Goal: Task Accomplishment & Management: Manage account settings

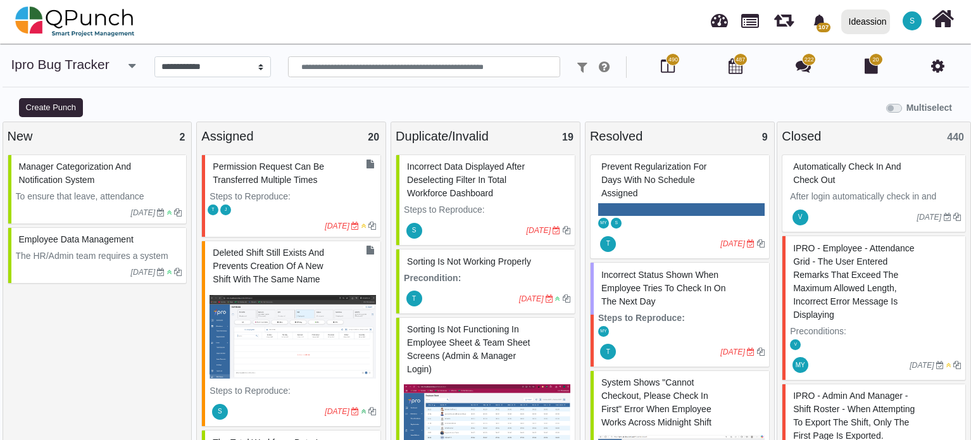
select select "****"
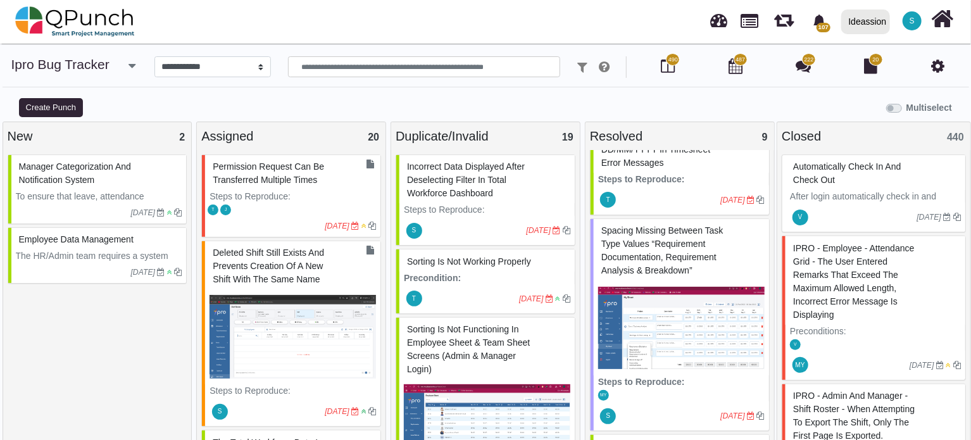
click at [645, 252] on span "Spacing missing between task type values “Requirement Documentation, Requiremen…" at bounding box center [662, 250] width 122 height 50
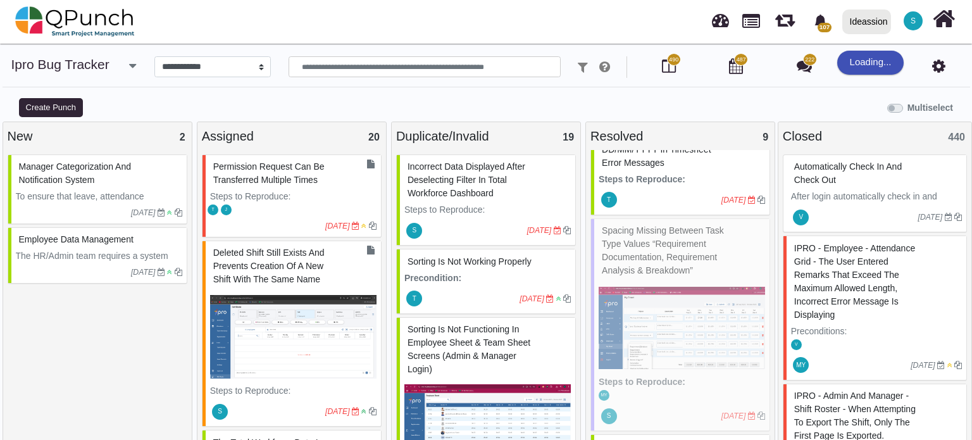
select select "***"
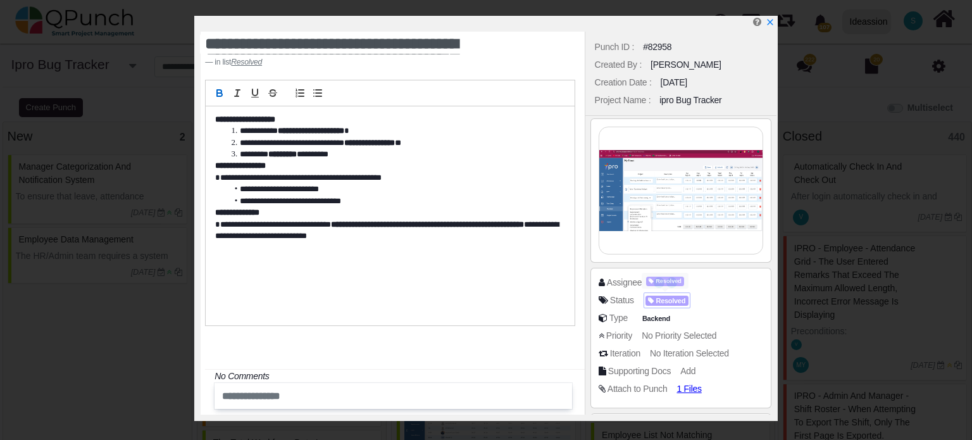
click at [675, 302] on span "Resolved" at bounding box center [666, 300] width 43 height 11
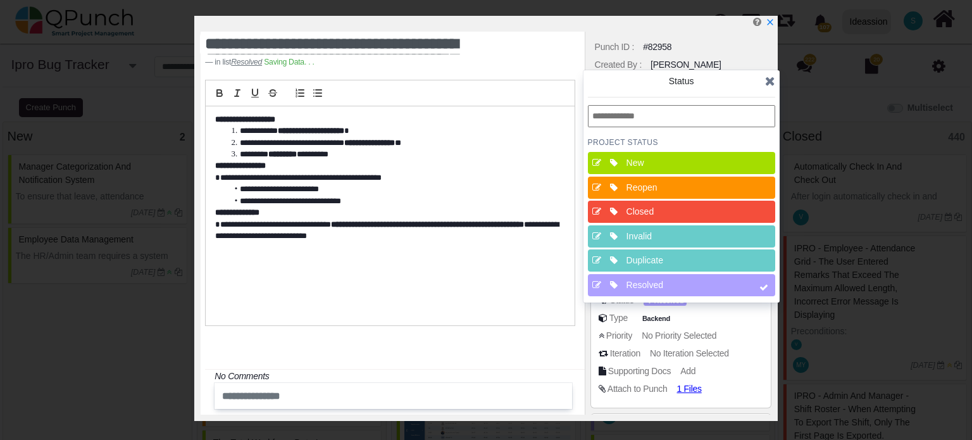
click at [679, 215] on div "Closed" at bounding box center [685, 211] width 118 height 13
click at [769, 84] on icon at bounding box center [770, 81] width 10 height 13
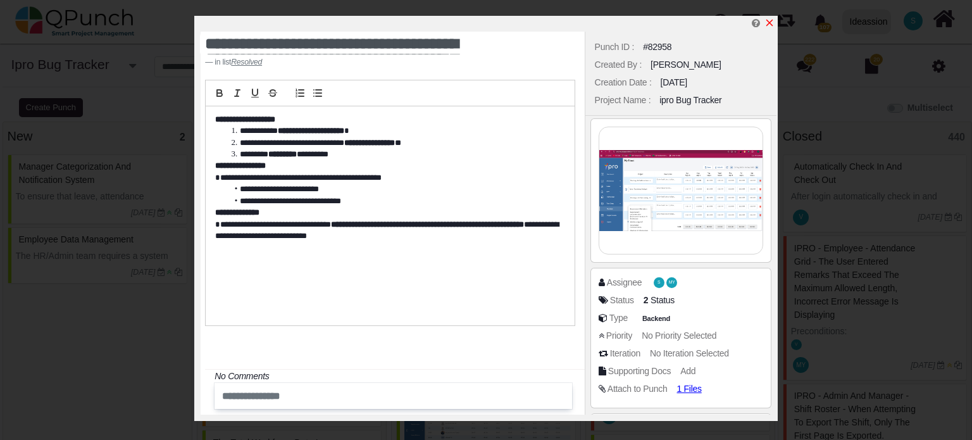
click at [769, 25] on icon "x" at bounding box center [769, 23] width 10 height 10
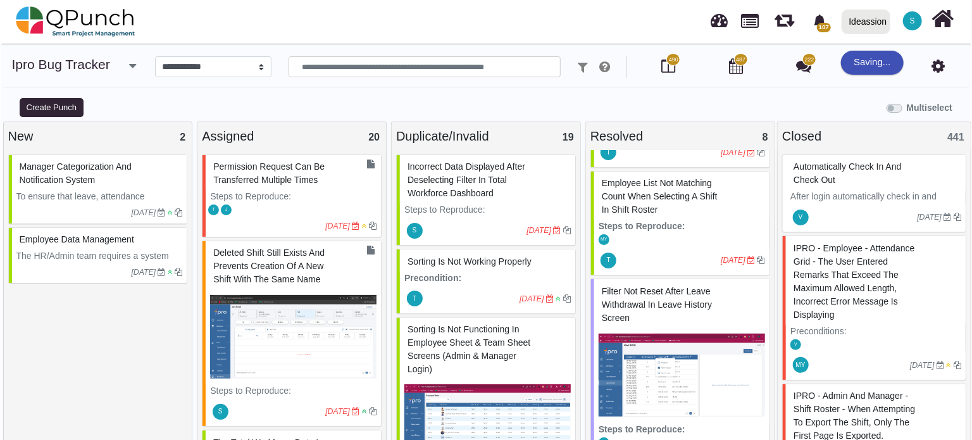
scroll to position [526, 0]
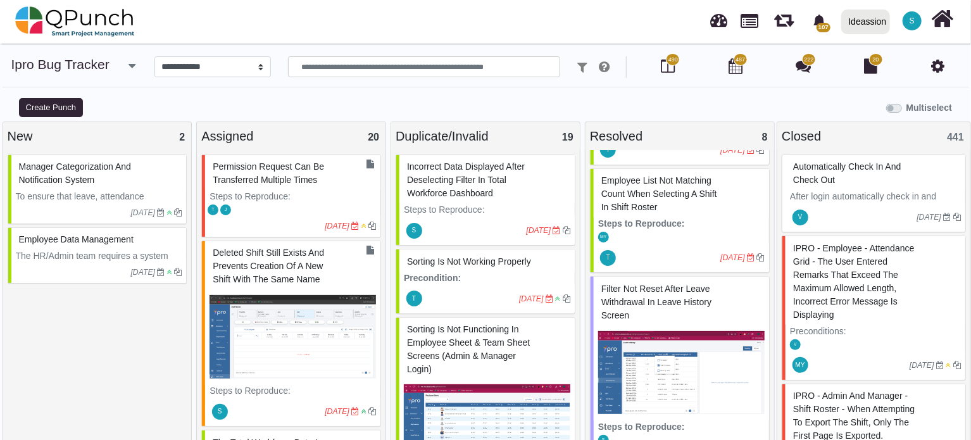
click at [638, 207] on span "Employee list not matching count when selecting a shift in Shift Roster" at bounding box center [659, 193] width 116 height 37
select select "***"
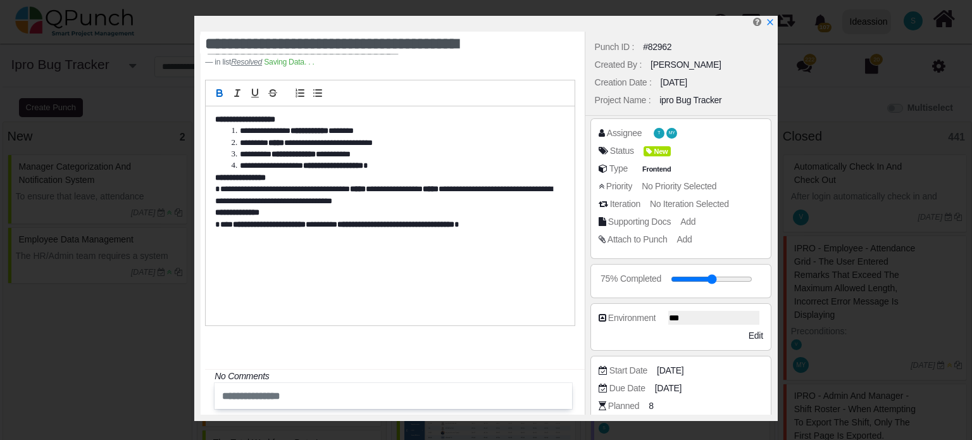
click at [649, 43] on div "#82962" at bounding box center [657, 46] width 28 height 13
copy div "#82962"
click at [767, 21] on icon "x" at bounding box center [769, 23] width 10 height 10
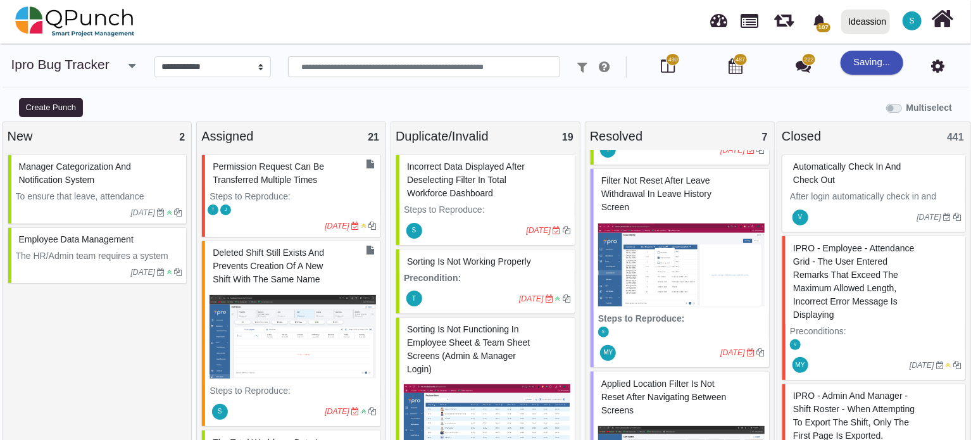
click at [633, 191] on span "Filter not reset after leave withdrawal in Leave History screen" at bounding box center [656, 193] width 110 height 37
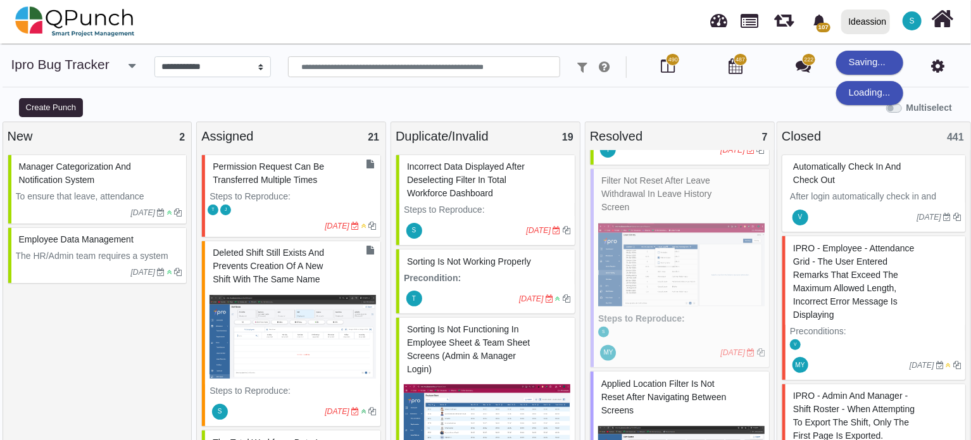
select select "***"
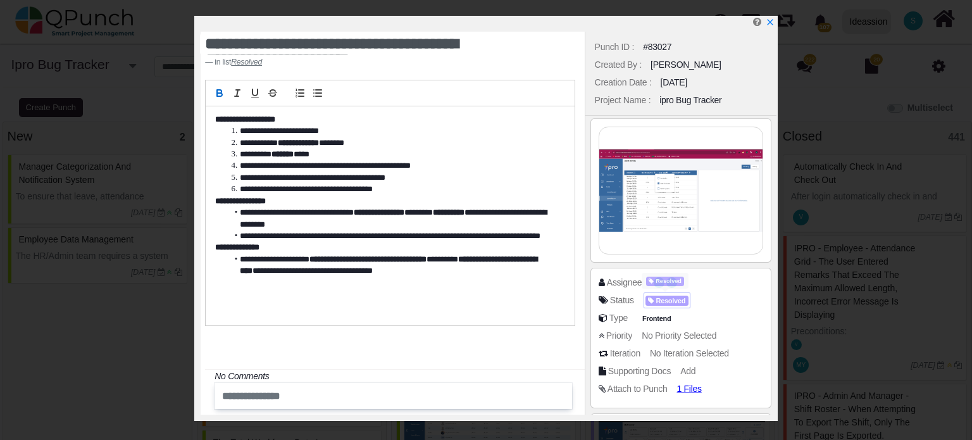
click at [676, 299] on span "Resolved" at bounding box center [666, 300] width 43 height 11
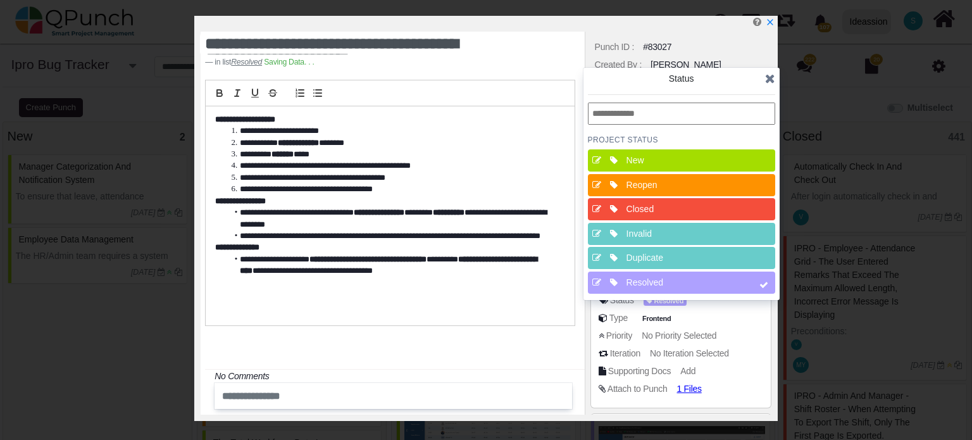
click at [675, 212] on div "Closed" at bounding box center [685, 208] width 118 height 13
click at [771, 76] on icon at bounding box center [770, 78] width 10 height 13
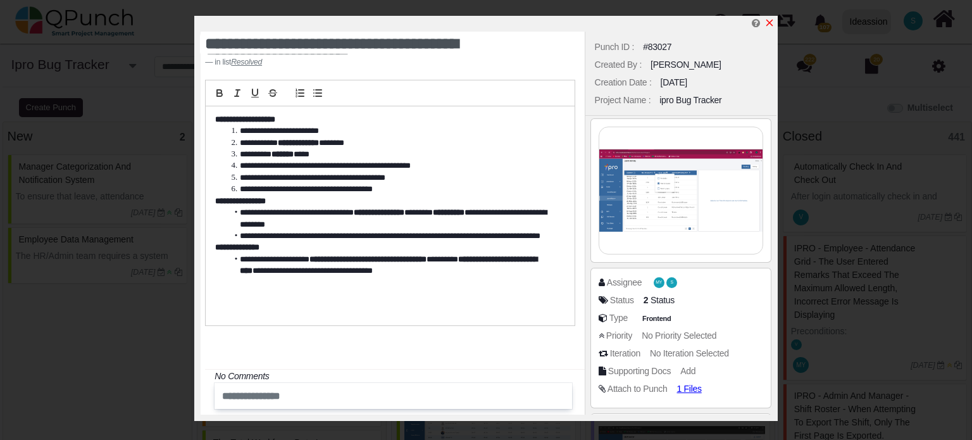
click at [769, 20] on icon "x" at bounding box center [769, 23] width 10 height 10
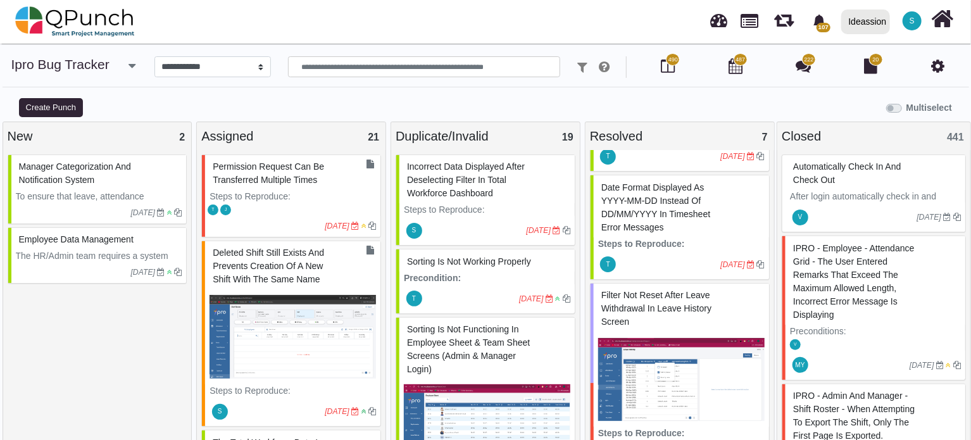
scroll to position [410, 0]
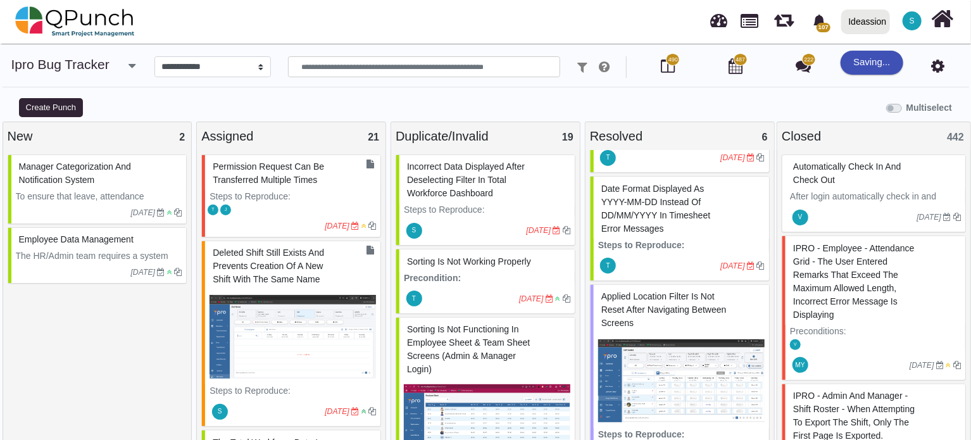
click at [643, 304] on span "Applied location filter is not reset after navigating between screens" at bounding box center [663, 309] width 125 height 37
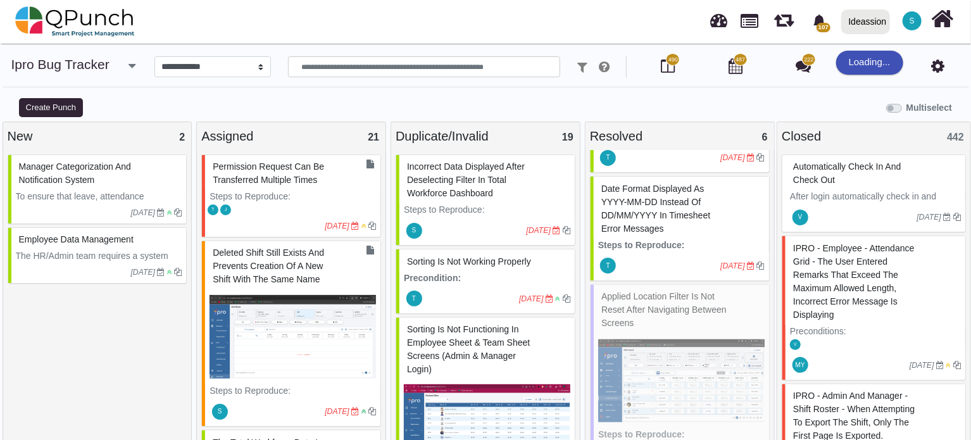
select select "***"
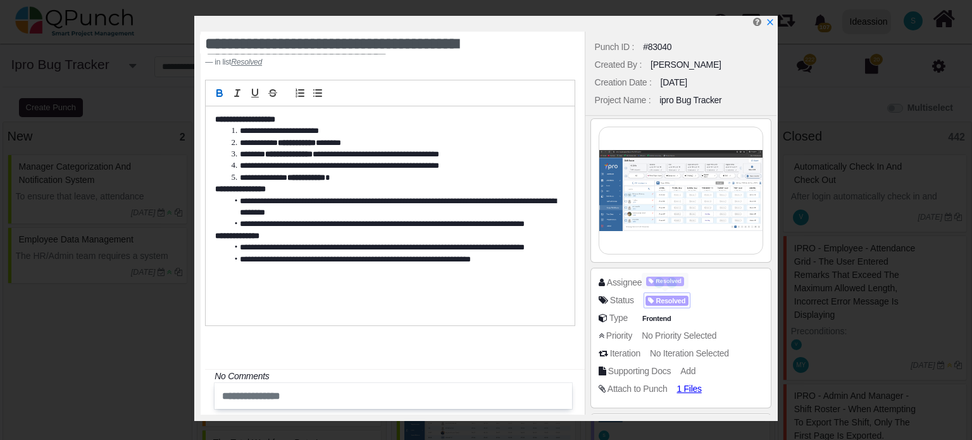
click at [668, 301] on span "Resolved" at bounding box center [666, 300] width 43 height 11
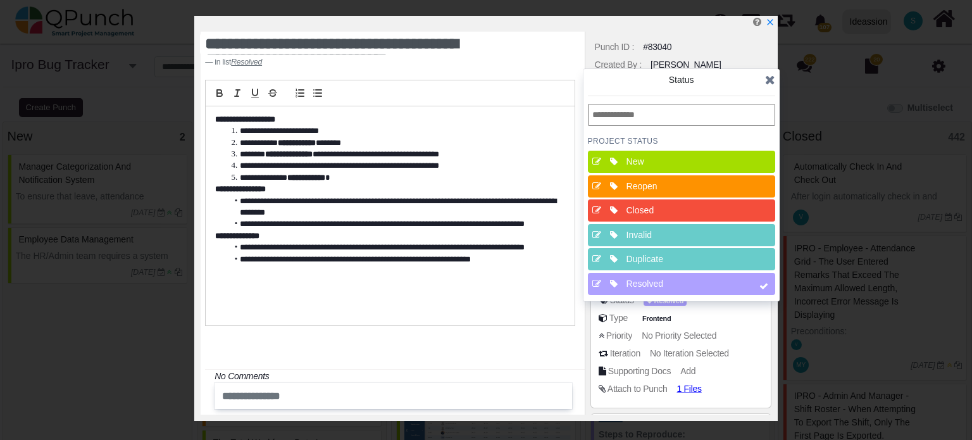
click at [672, 192] on div "Reopen" at bounding box center [685, 186] width 118 height 13
click at [766, 85] on icon at bounding box center [770, 79] width 10 height 13
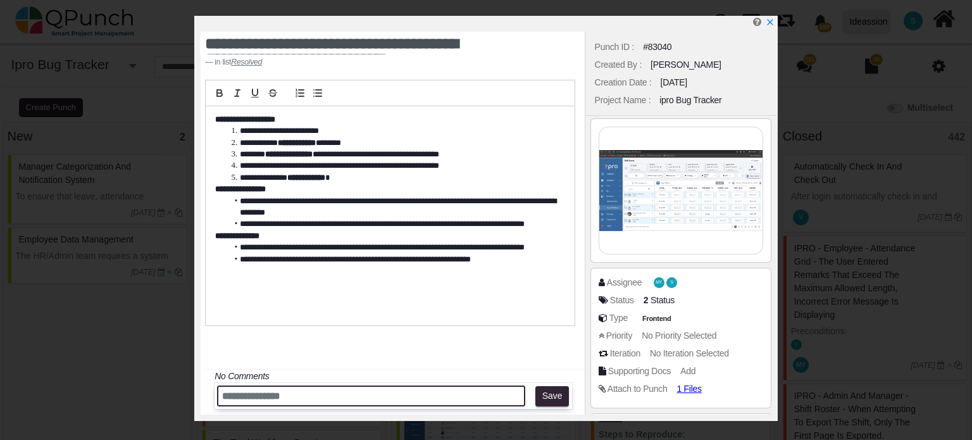
click at [393, 398] on input "text" at bounding box center [371, 395] width 308 height 21
type input "******"
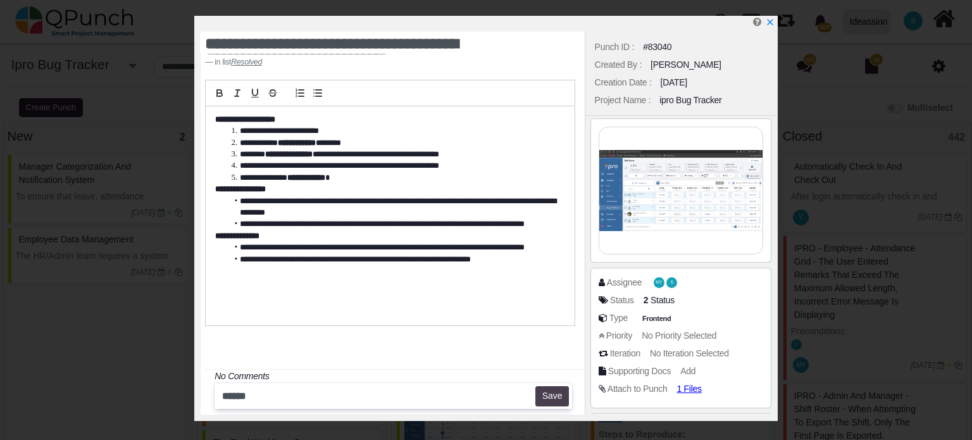
click at [560, 387] on button "Save" at bounding box center [552, 396] width 34 height 20
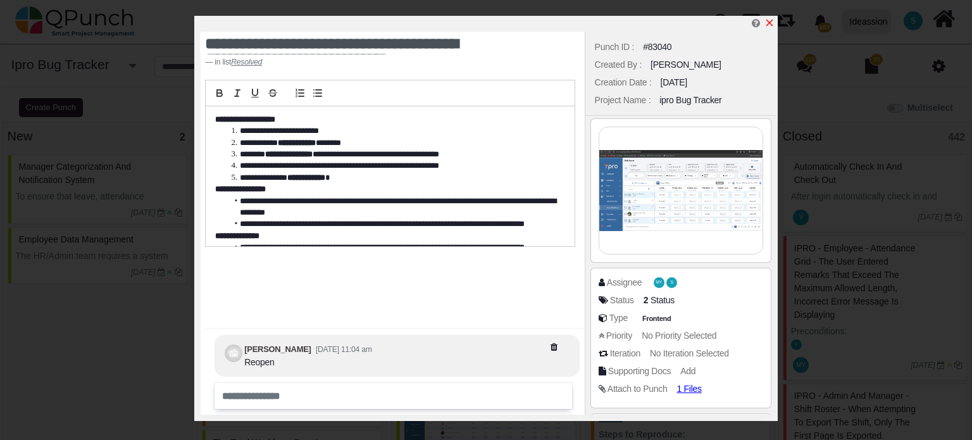
click at [767, 25] on icon "x" at bounding box center [769, 23] width 10 height 10
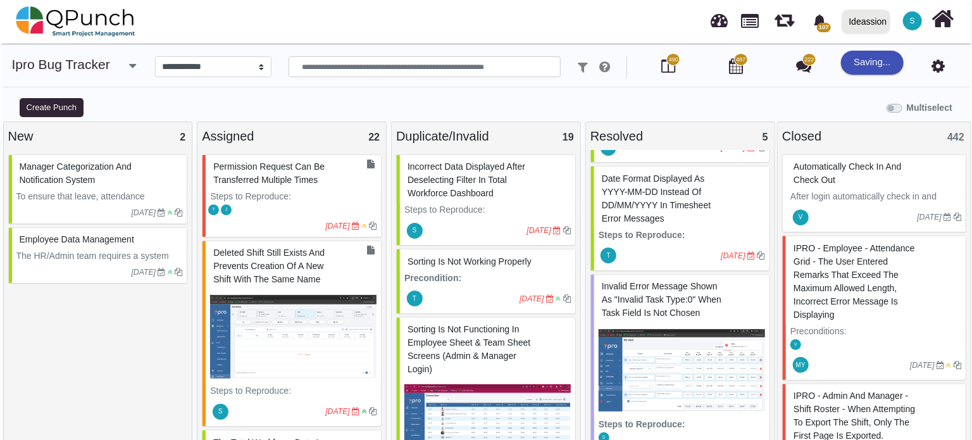
scroll to position [459, 0]
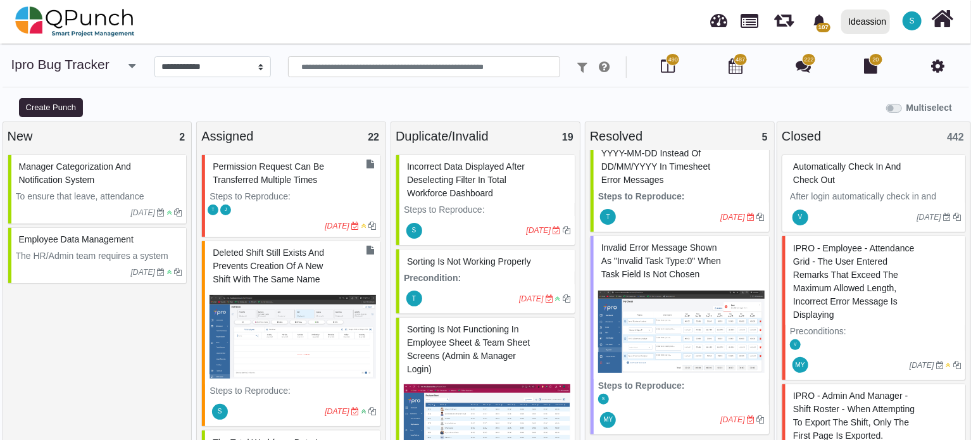
click at [635, 252] on div "Invalid error message shown as "invalid task type:0" when task field is not cho…" at bounding box center [681, 261] width 166 height 46
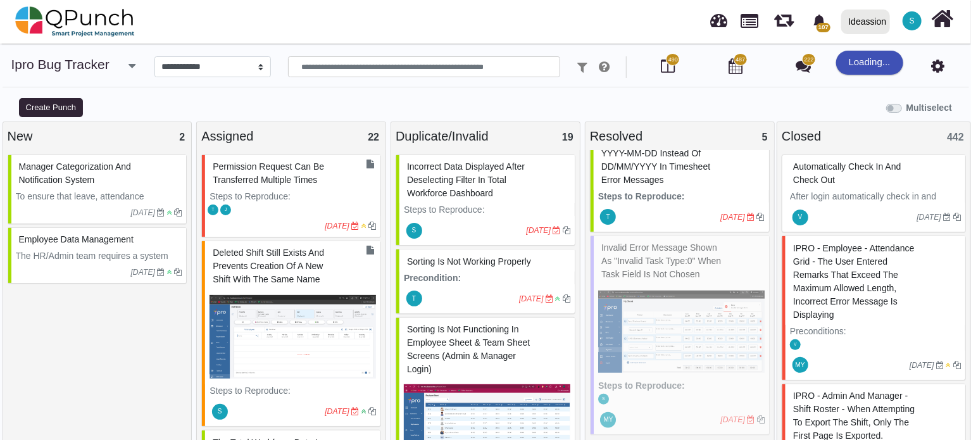
select select "***"
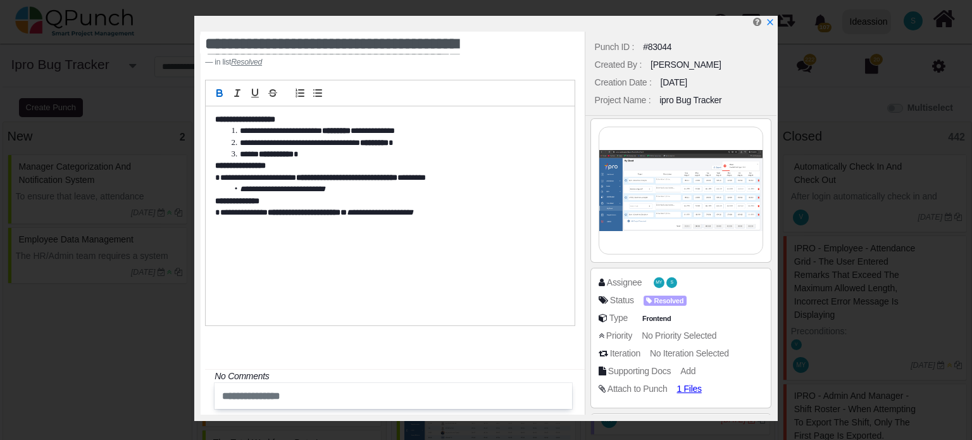
scroll to position [447, 0]
click at [678, 297] on span "Resolved" at bounding box center [666, 300] width 43 height 11
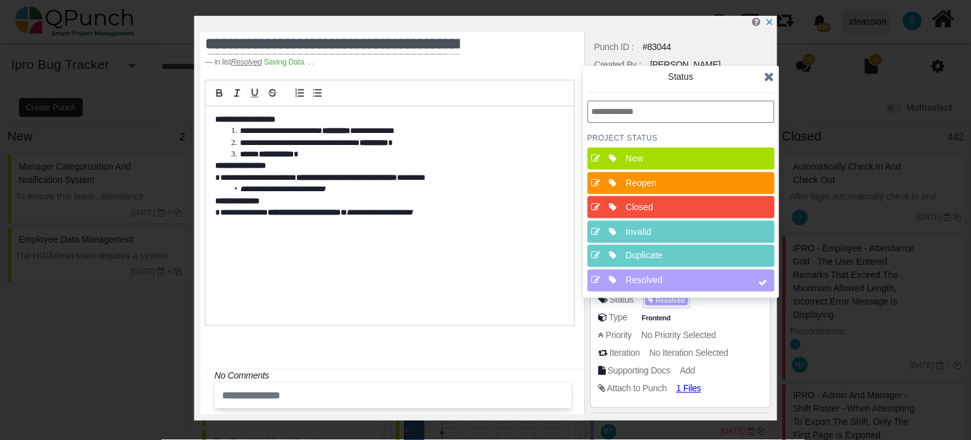
scroll to position [459, 0]
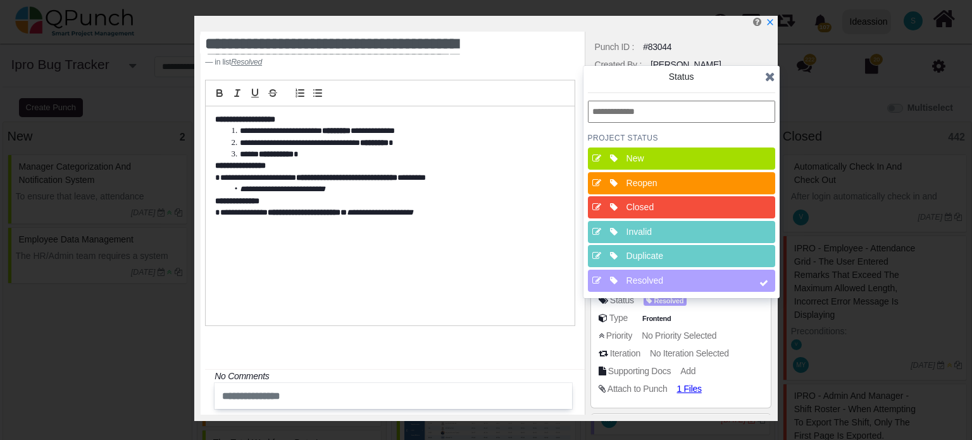
click at [677, 206] on div "Closed" at bounding box center [685, 207] width 118 height 13
click at [769, 78] on icon at bounding box center [770, 76] width 10 height 13
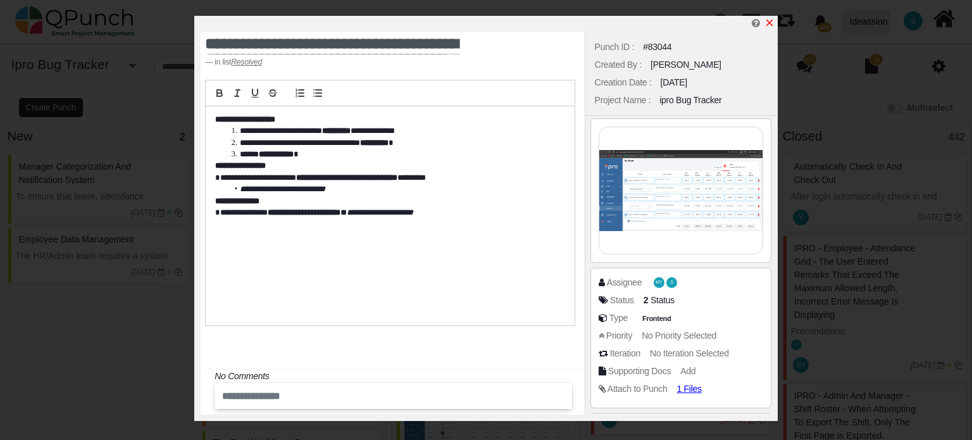
click at [771, 20] on icon "x" at bounding box center [769, 23] width 10 height 10
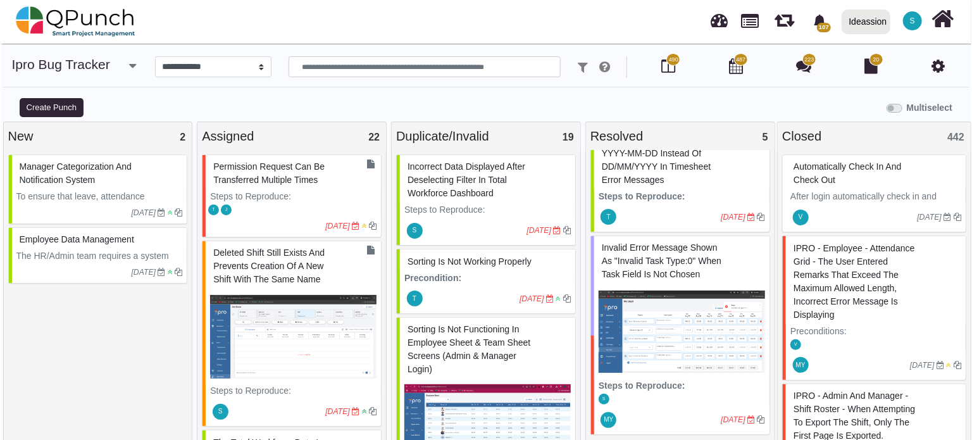
scroll to position [256, 0]
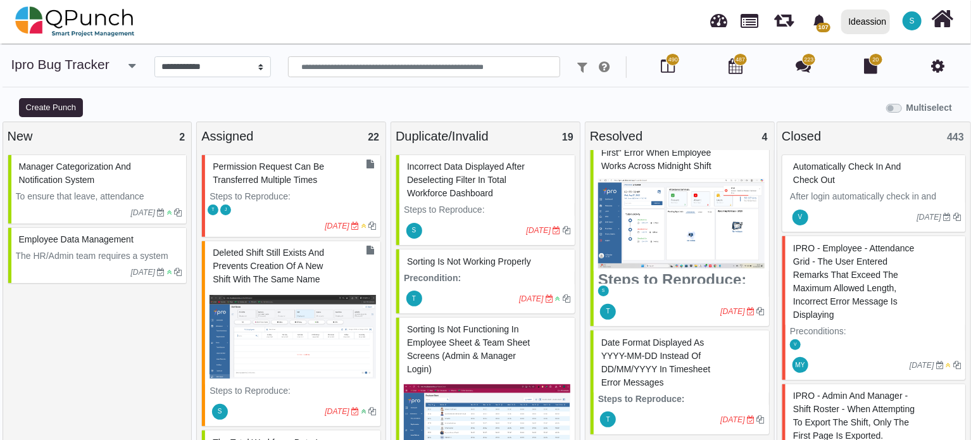
click at [650, 361] on span "Date format displayed as YYYY-MM-DD instead of DD/MM/YYYY in Timesheet error me…" at bounding box center [655, 362] width 109 height 50
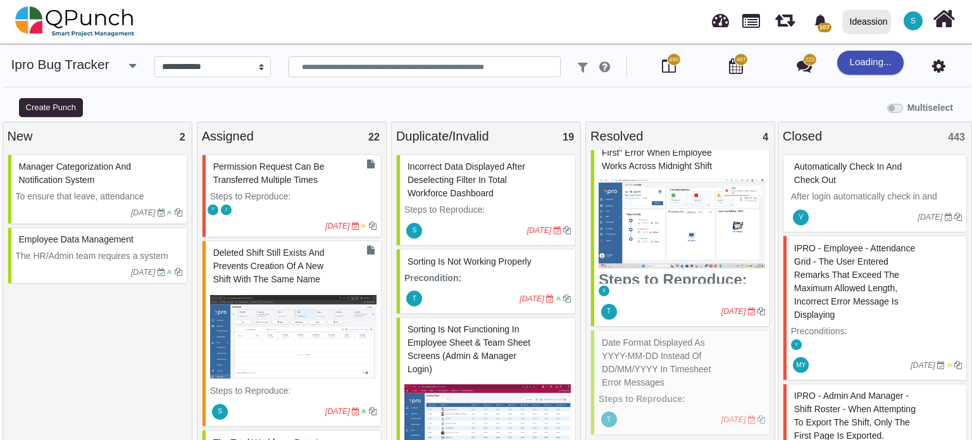
select select "***"
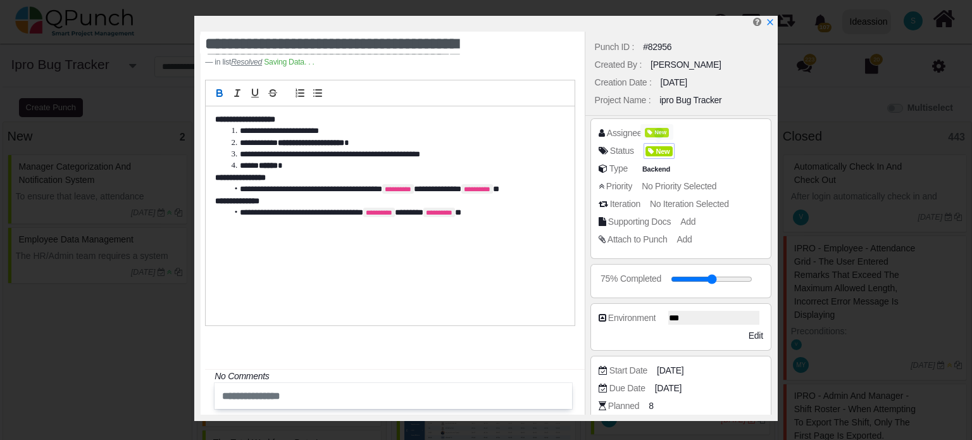
click at [665, 149] on span "New" at bounding box center [658, 151] width 27 height 11
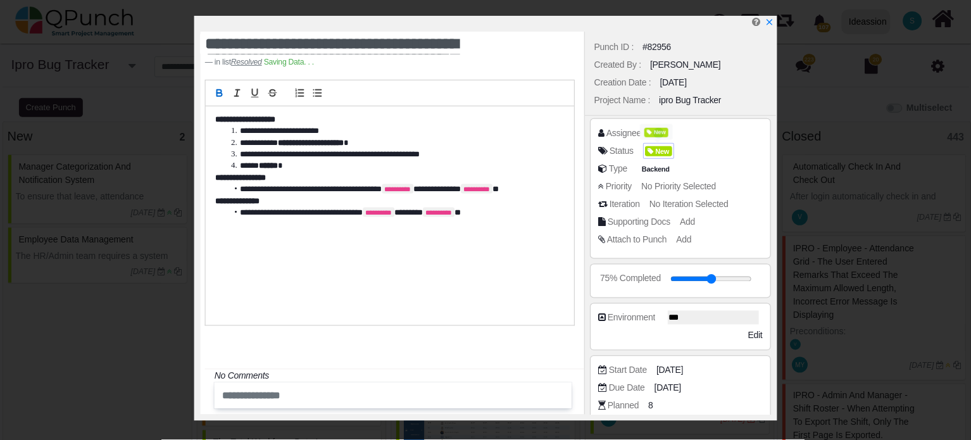
scroll to position [256, 0]
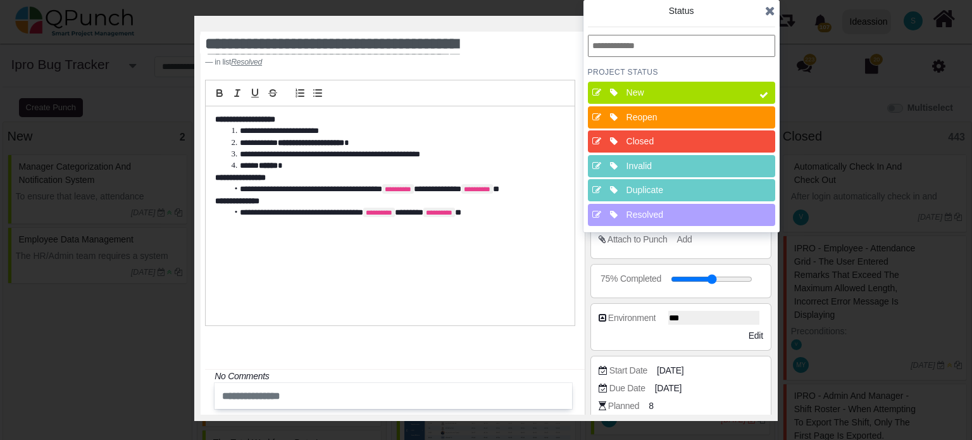
click at [666, 146] on div "Closed" at bounding box center [685, 141] width 118 height 13
click at [772, 9] on icon at bounding box center [770, 10] width 10 height 13
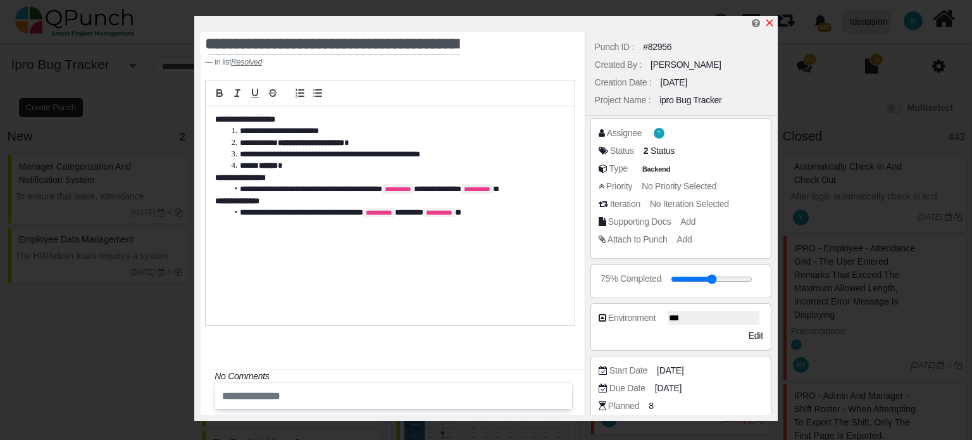
click at [769, 25] on icon "x" at bounding box center [769, 23] width 7 height 7
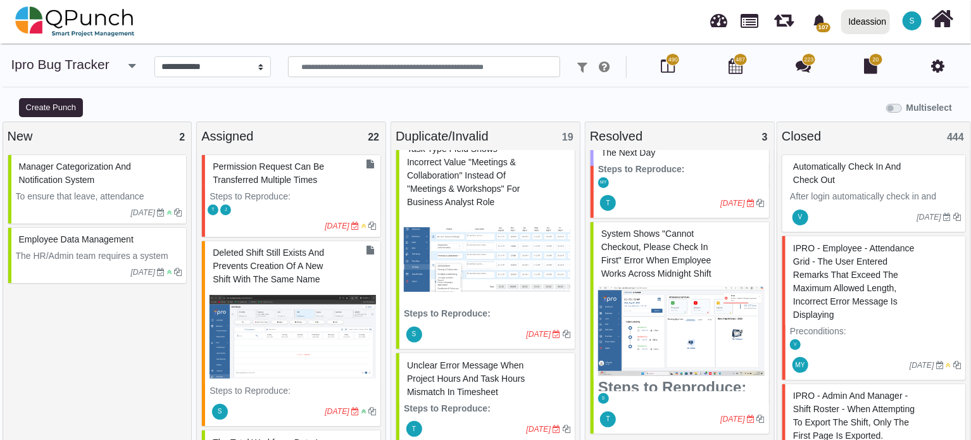
scroll to position [2664, 0]
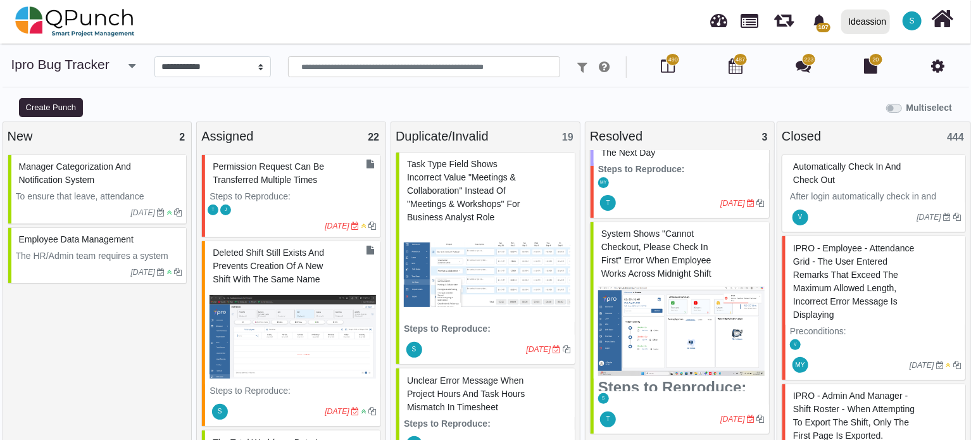
click at [457, 222] on span "Task Type field shows incorrect value "Meetings & Collaboration" instead of "Me…" at bounding box center [463, 190] width 113 height 63
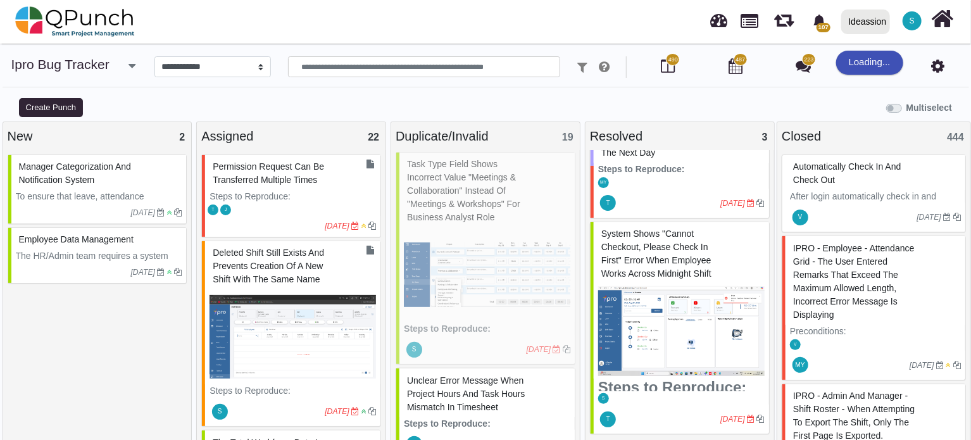
select select "***"
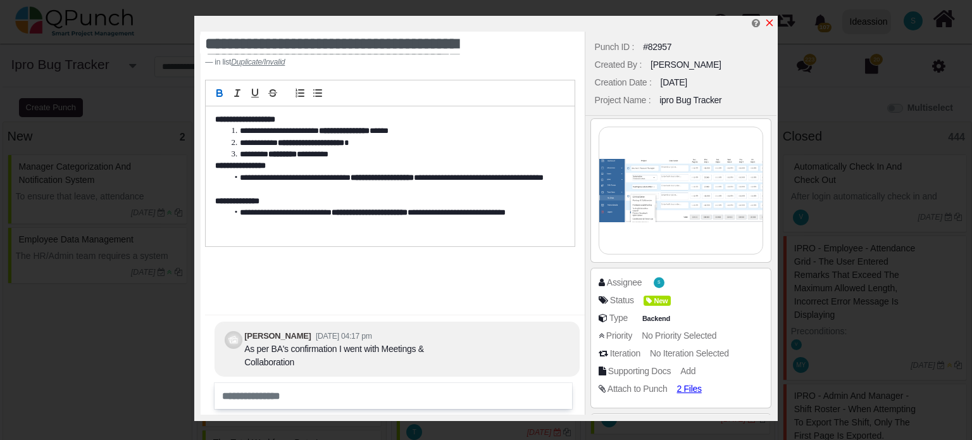
click at [766, 22] on icon "x" at bounding box center [769, 23] width 10 height 10
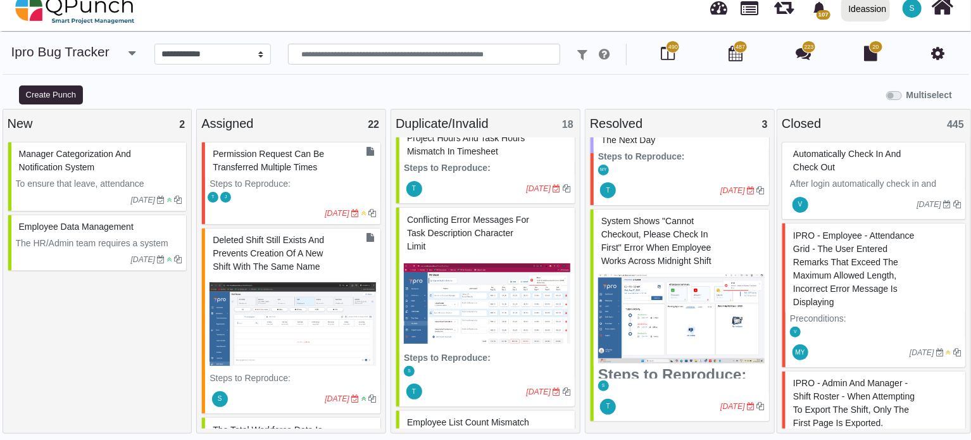
scroll to position [2690, 0]
click at [444, 252] on span "Conflicting error messages for task description character limit" at bounding box center [468, 233] width 122 height 37
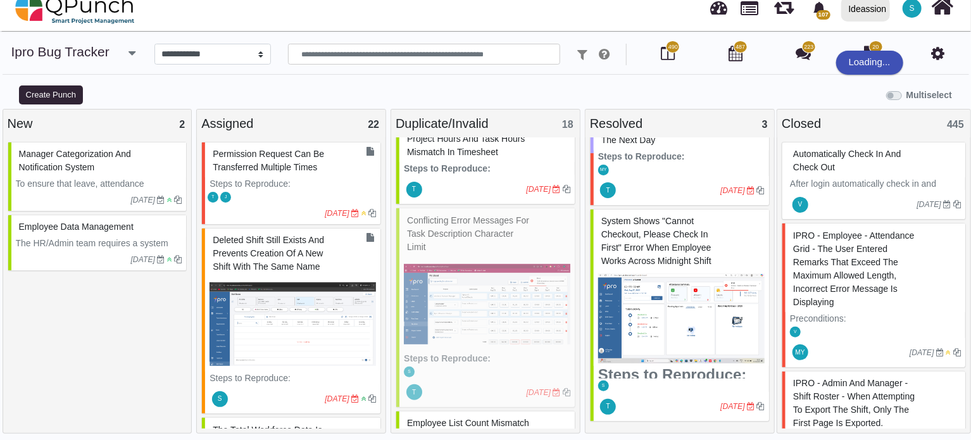
select select "***"
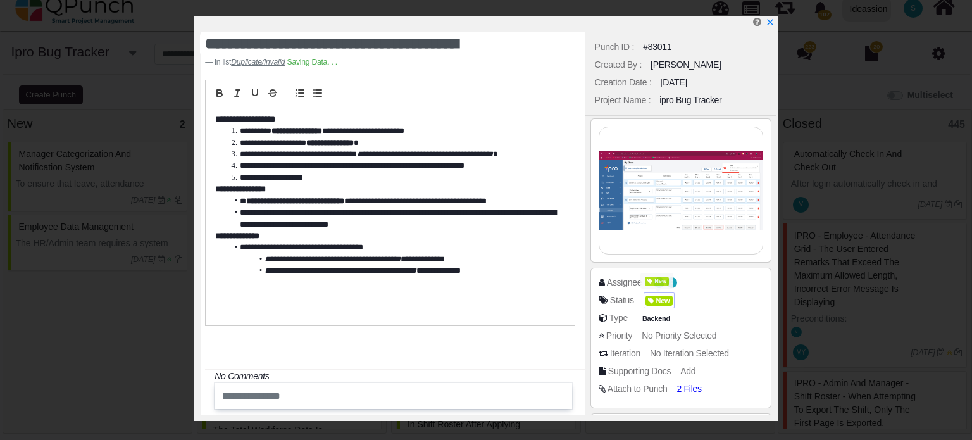
click at [666, 303] on span "New" at bounding box center [658, 300] width 27 height 11
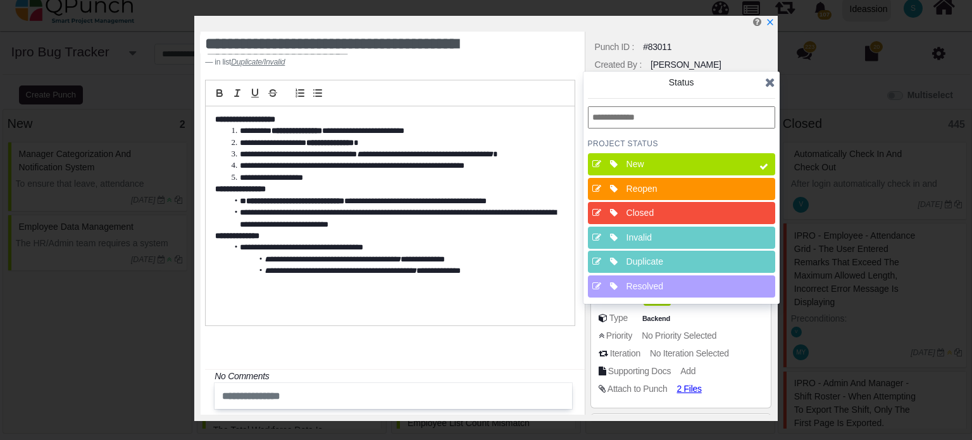
click at [666, 206] on div "Closed" at bounding box center [685, 212] width 118 height 13
click at [767, 82] on icon at bounding box center [770, 82] width 10 height 13
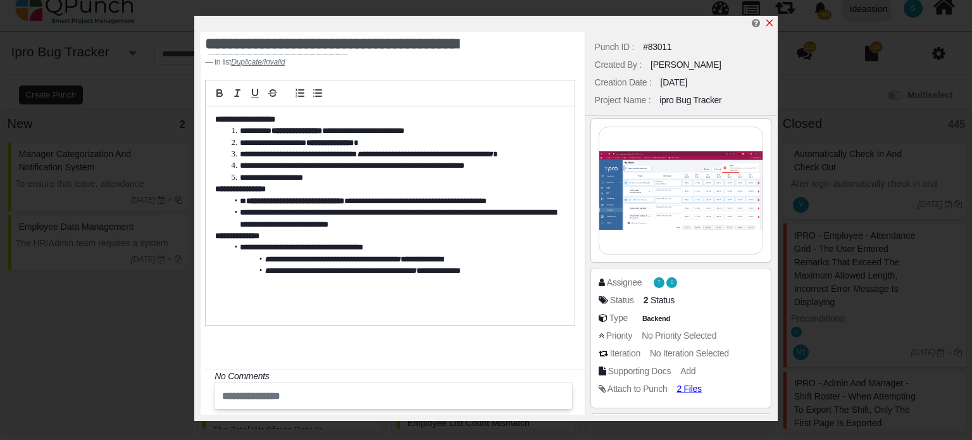
click at [770, 18] on link at bounding box center [769, 23] width 10 height 11
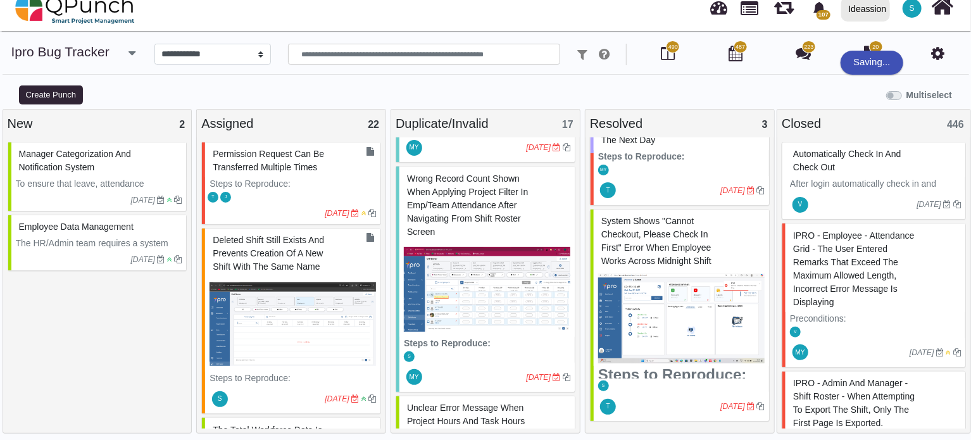
scroll to position [2409, 0]
click at [437, 236] on span "Wrong record count shown when applying project filter in Emp/Team Attendance af…" at bounding box center [467, 204] width 121 height 63
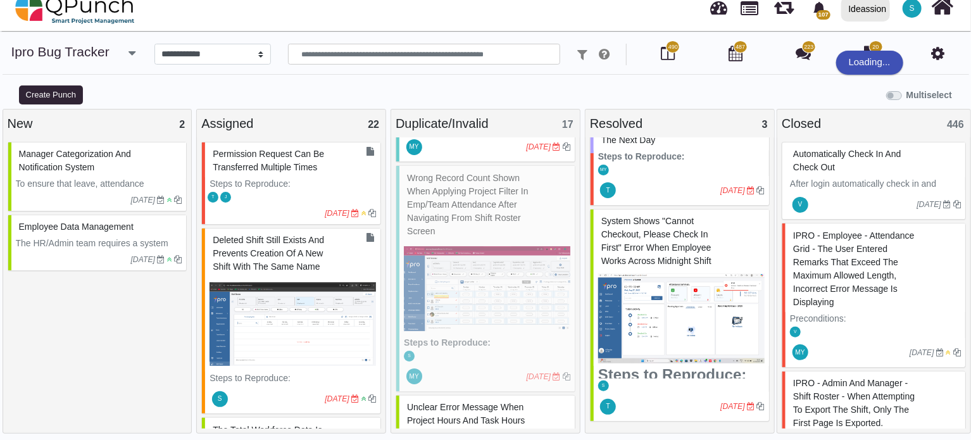
select select "***"
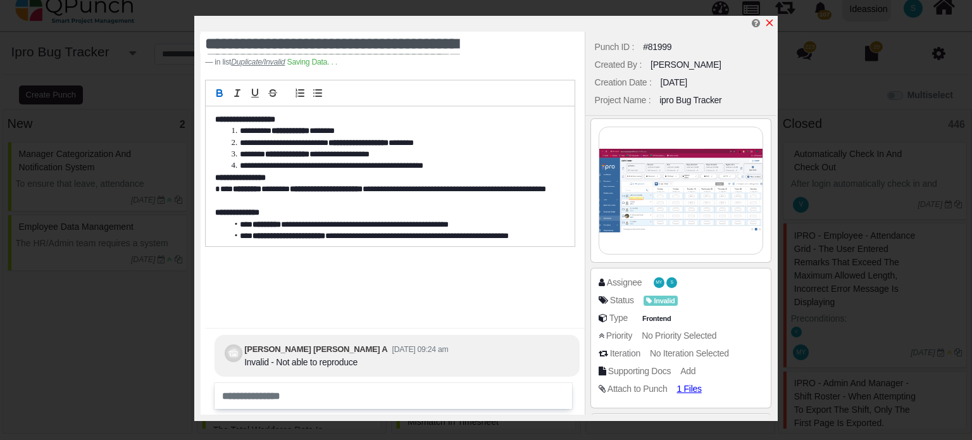
click at [769, 23] on icon "x" at bounding box center [769, 23] width 7 height 7
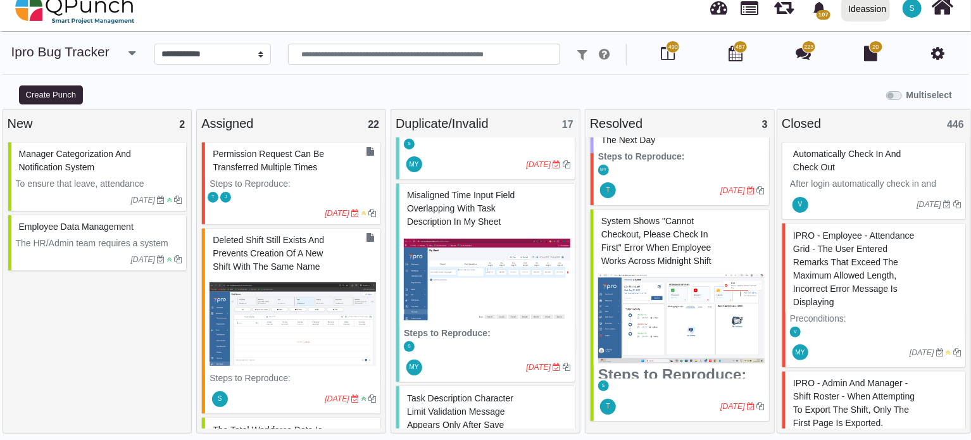
scroll to position [1744, 0]
